Goal: Task Accomplishment & Management: Use online tool/utility

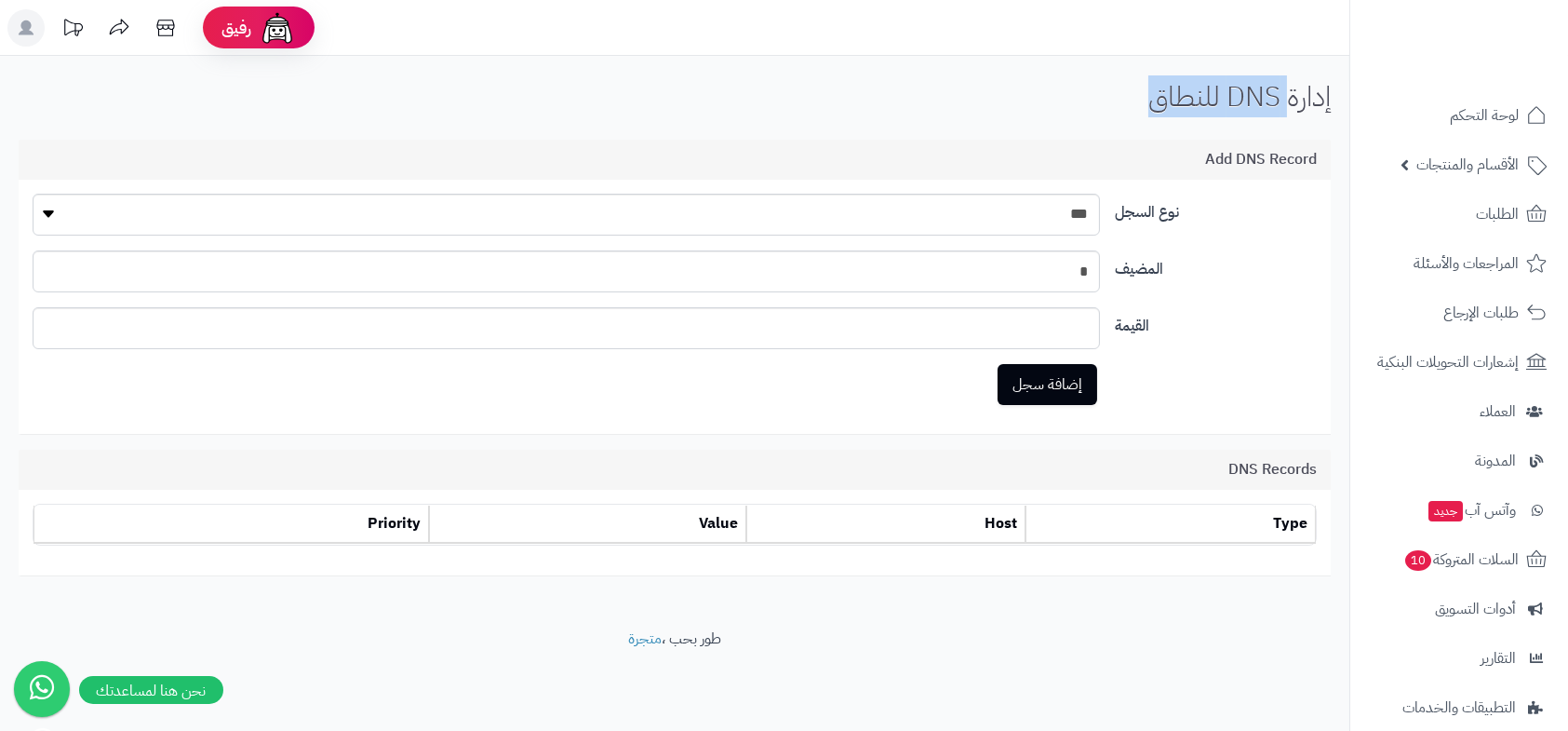
drag, startPoint x: 1292, startPoint y: 101, endPoint x: 1156, endPoint y: 99, distance: 135.9
click at [1156, 99] on h1 "إدارة DNS للنطاق" at bounding box center [1240, 96] width 182 height 31
click at [1482, 111] on span "لوحة التحكم" at bounding box center [1485, 115] width 68 height 26
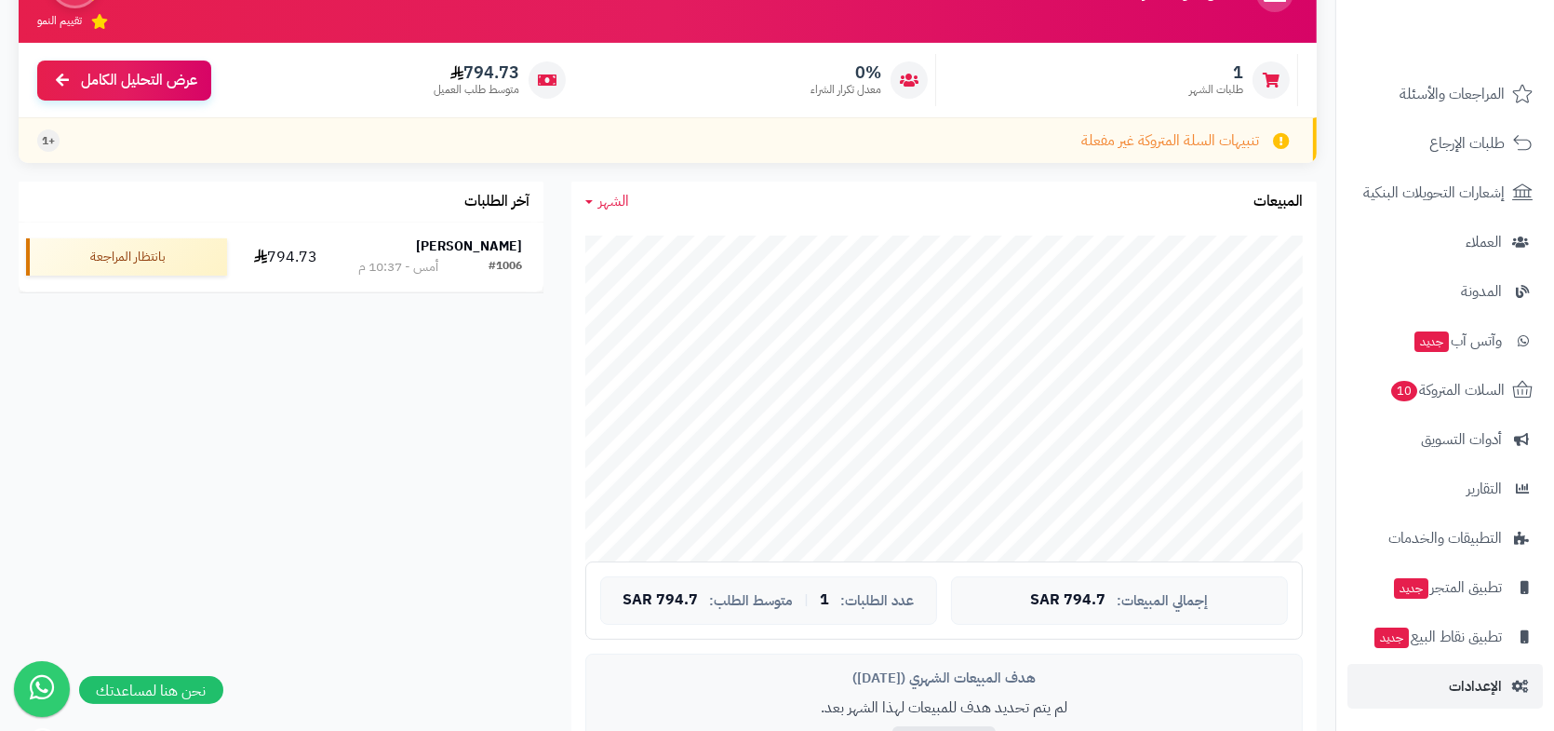
scroll to position [279, 0]
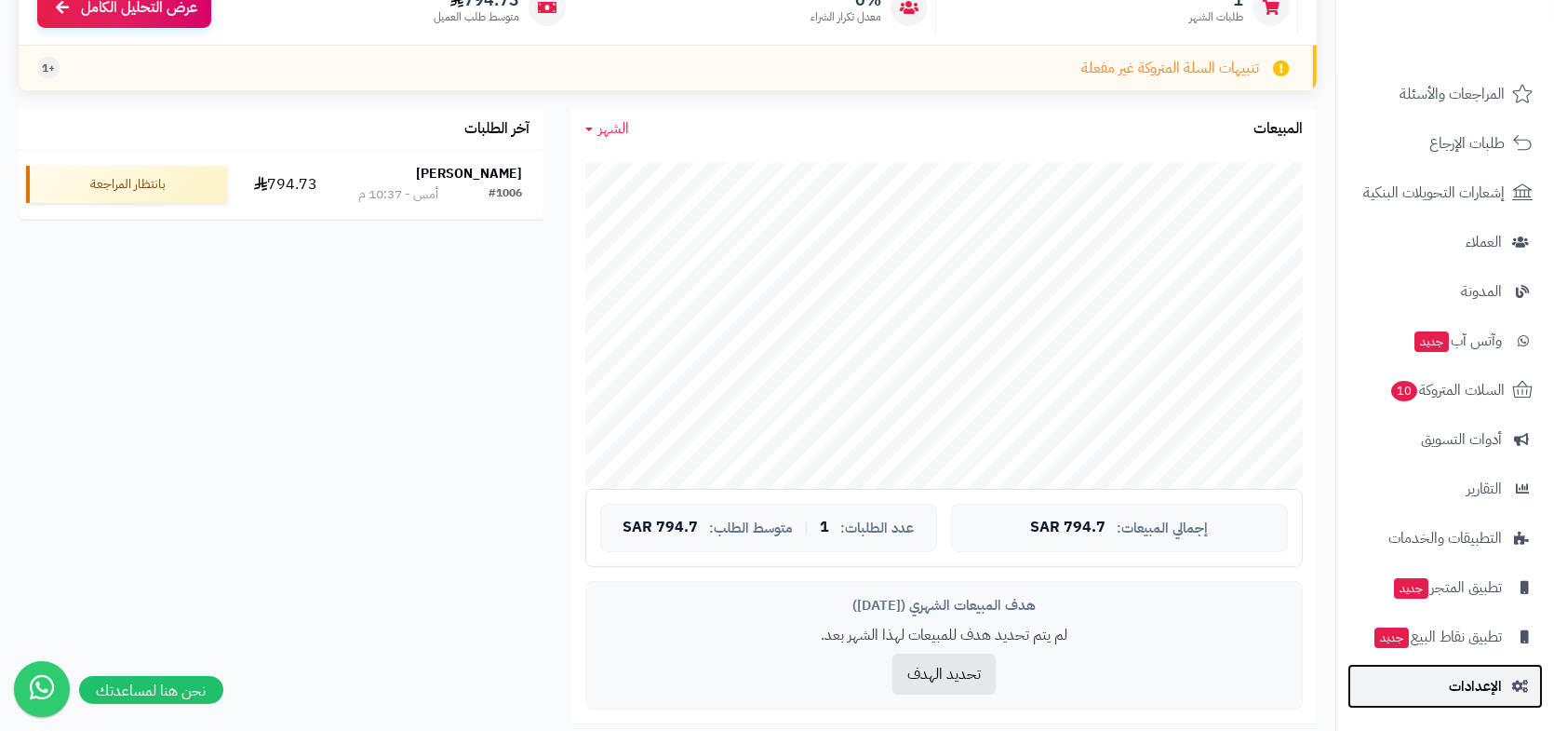
click at [1477, 690] on span "الإعدادات" at bounding box center [1475, 686] width 53 height 26
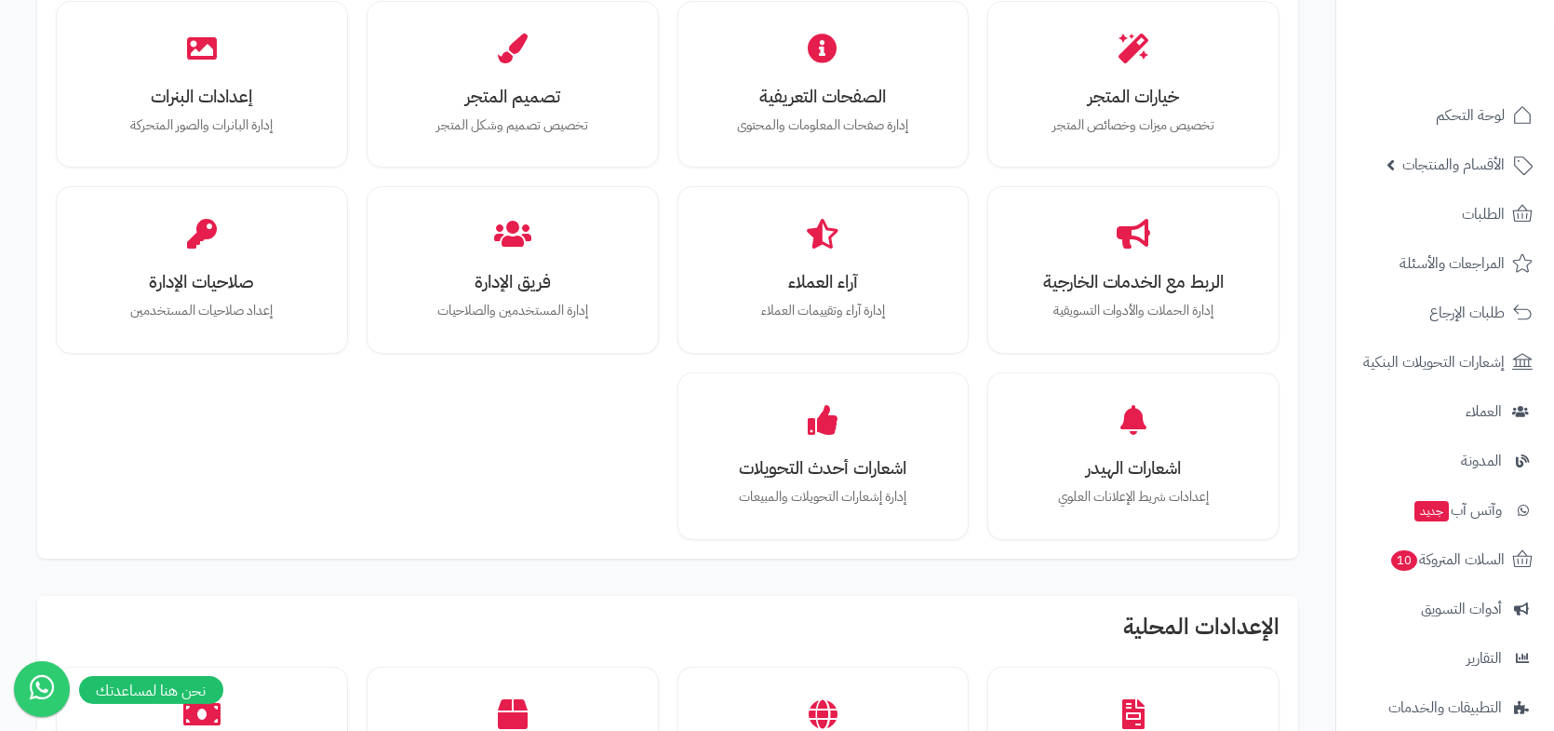
scroll to position [465, 0]
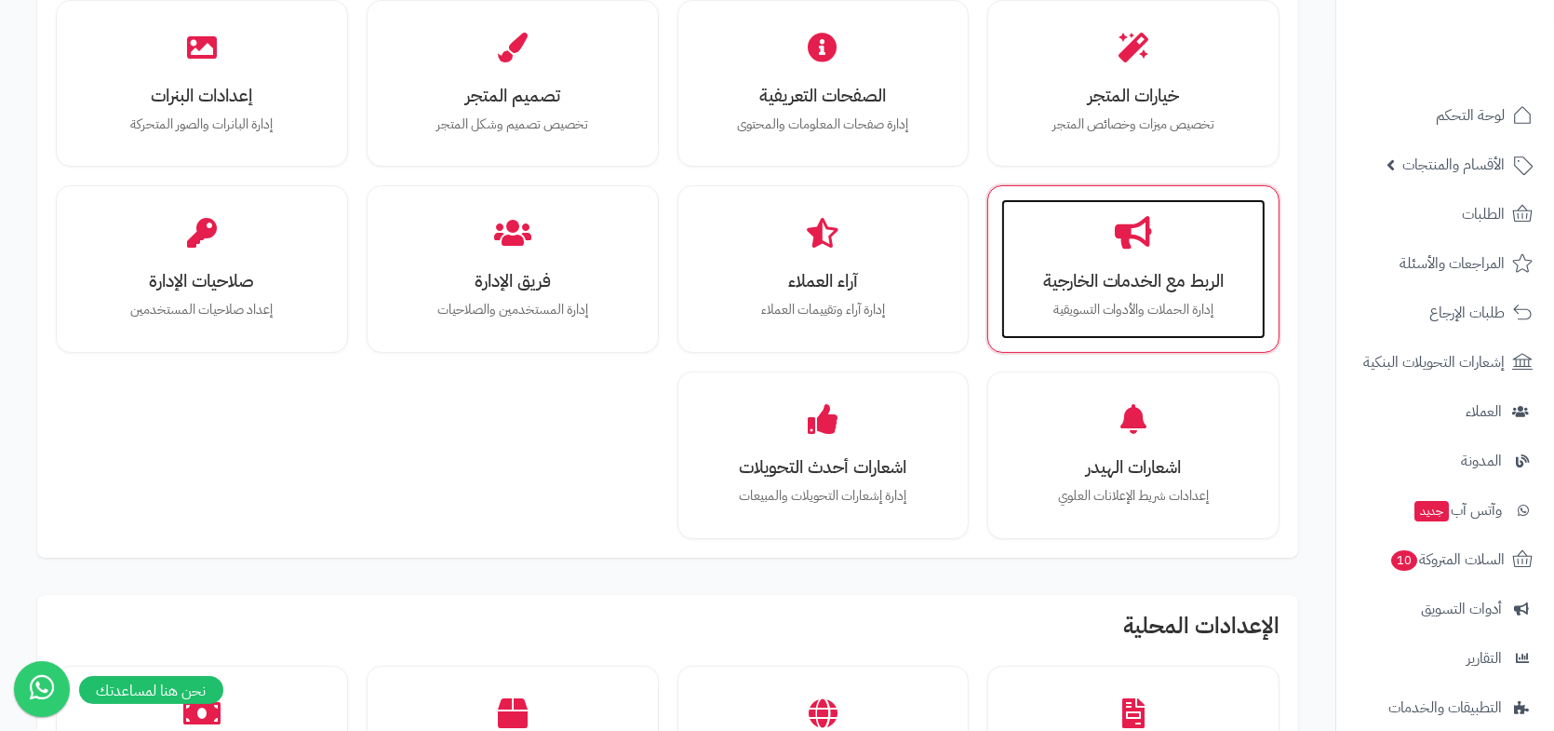
click at [1162, 273] on h3 "الربط مع الخدمات الخارجية" at bounding box center [1133, 281] width 227 height 20
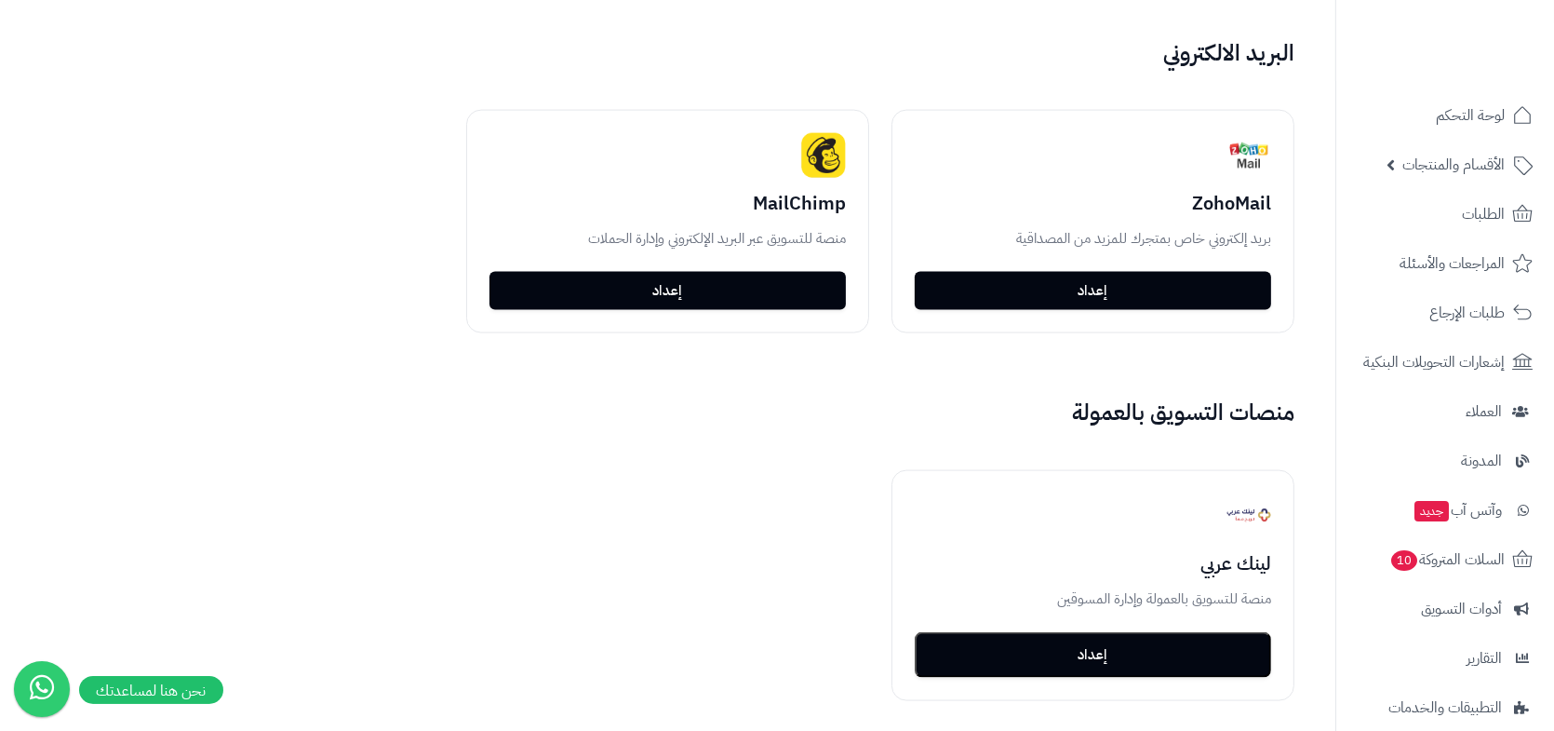
scroll to position [3258, 0]
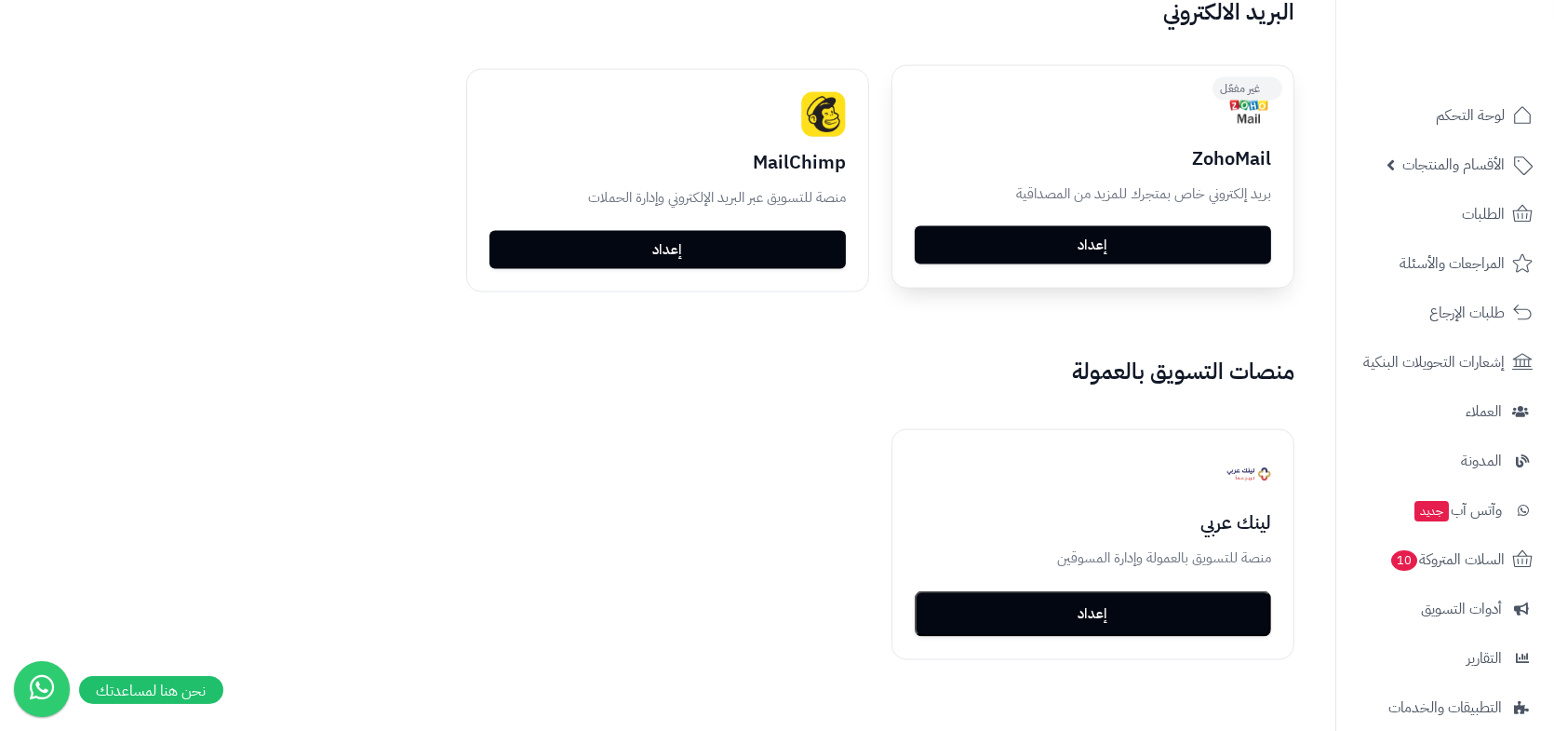
click at [1087, 248] on link "إعداد" at bounding box center [1093, 245] width 356 height 39
